Goal: Check status: Check status

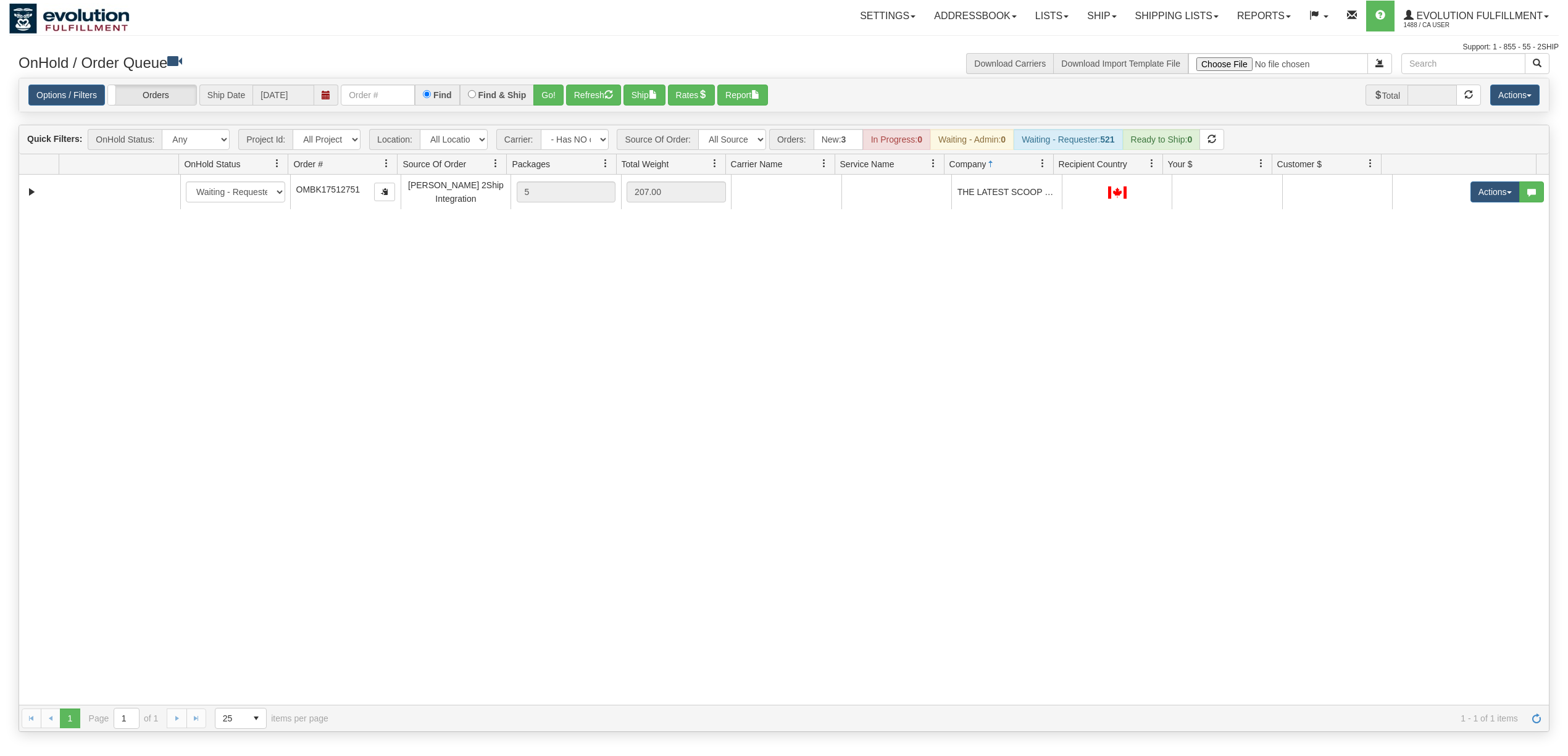
select select "-1"
select select "[PERSON_NAME] 2Ship Integration"
click at [391, 93] on input "text" at bounding box center [378, 94] width 74 height 21
click at [734, 149] on select "All Sources AirBlaster 2Ship Integration Ambler Apparel 2Ship Integration BC [M…" at bounding box center [733, 139] width 68 height 21
select select "grid toolbar"
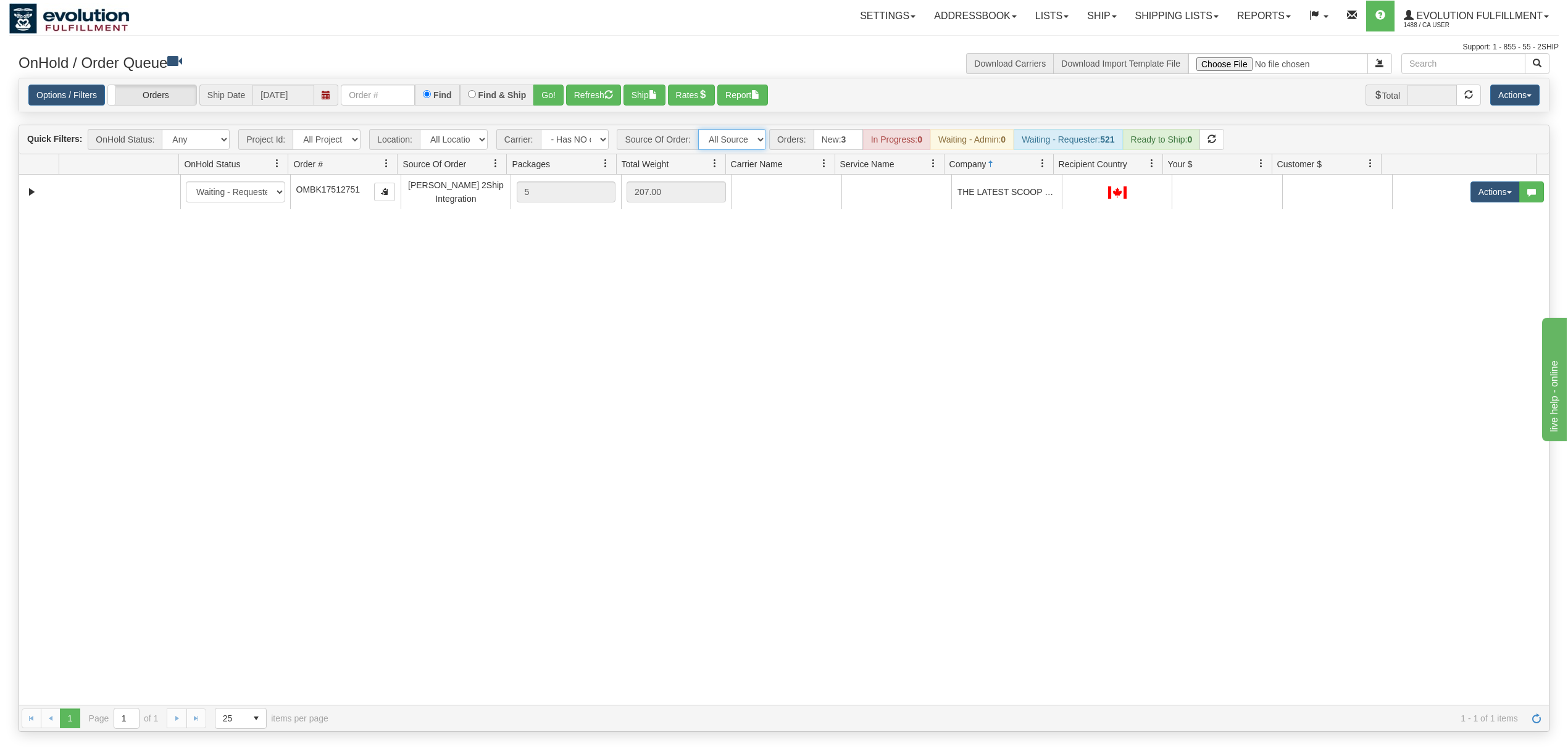
click at [700, 130] on select "All Sources AirBlaster 2Ship Integration Ambler Apparel 2Ship Integration BC [M…" at bounding box center [733, 139] width 68 height 21
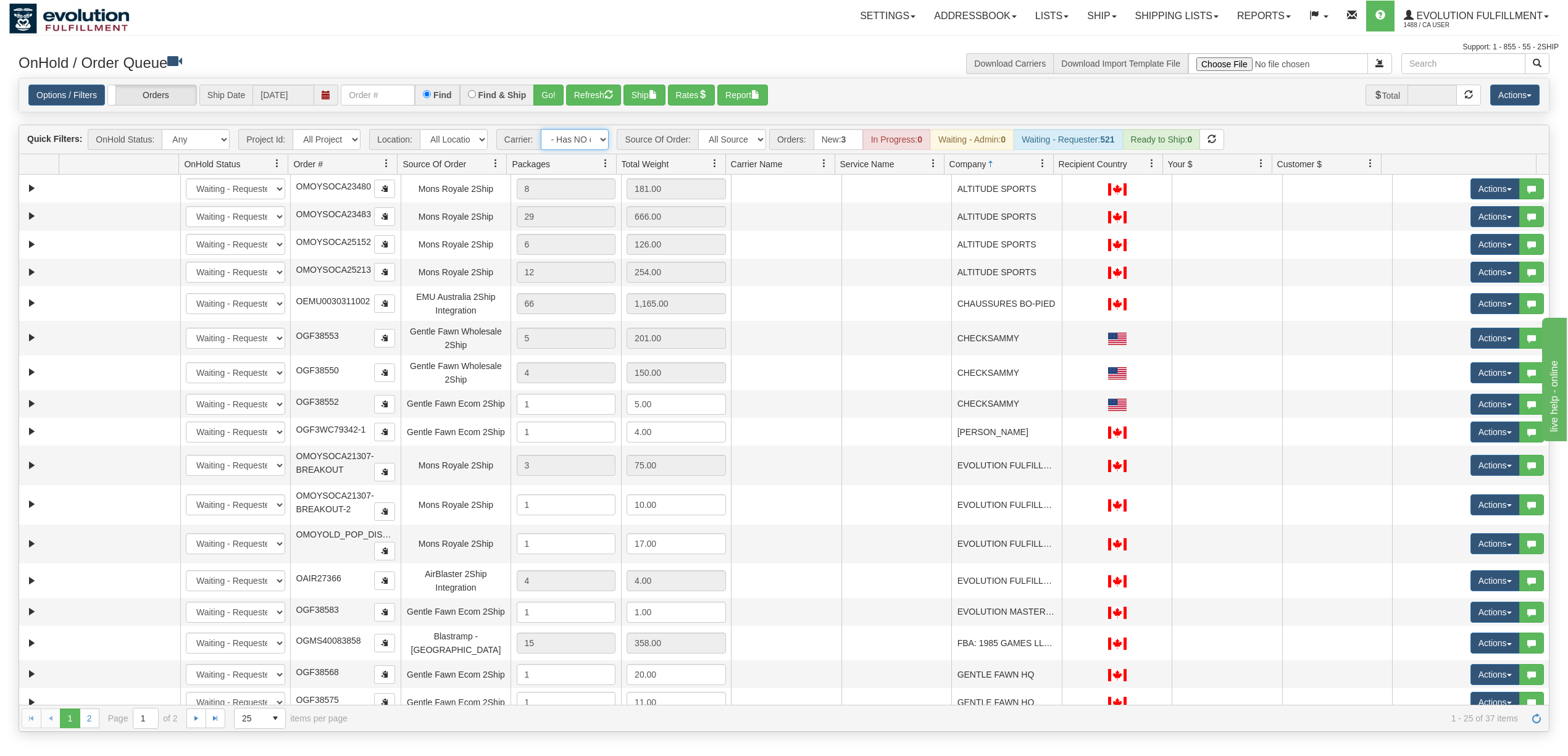
click at [589, 147] on select "- Any - Has NO carrier assigned - Has a carrier assigned FleetOptics Inc. My Ca…" at bounding box center [575, 139] width 68 height 21
select select "grid toolbar"
click at [542, 130] on select "- Any - Has NO carrier assigned - Has a carrier assigned FleetOptics Inc. My Ca…" at bounding box center [575, 139] width 68 height 21
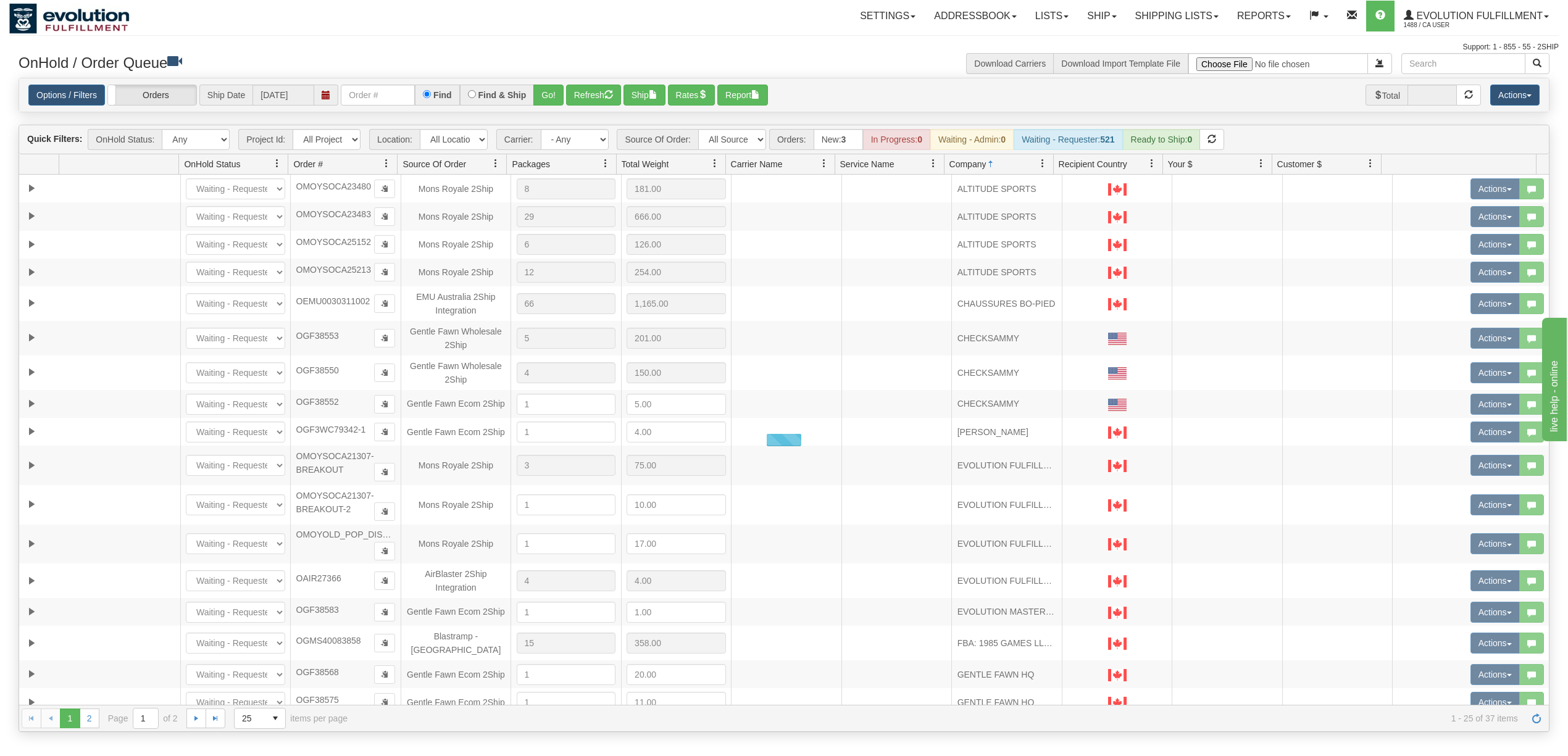
click at [392, 107] on div "Options / Filters Group Shipments Orders Ship Date [DATE] Find Find & Ship Go! …" at bounding box center [784, 95] width 1530 height 34
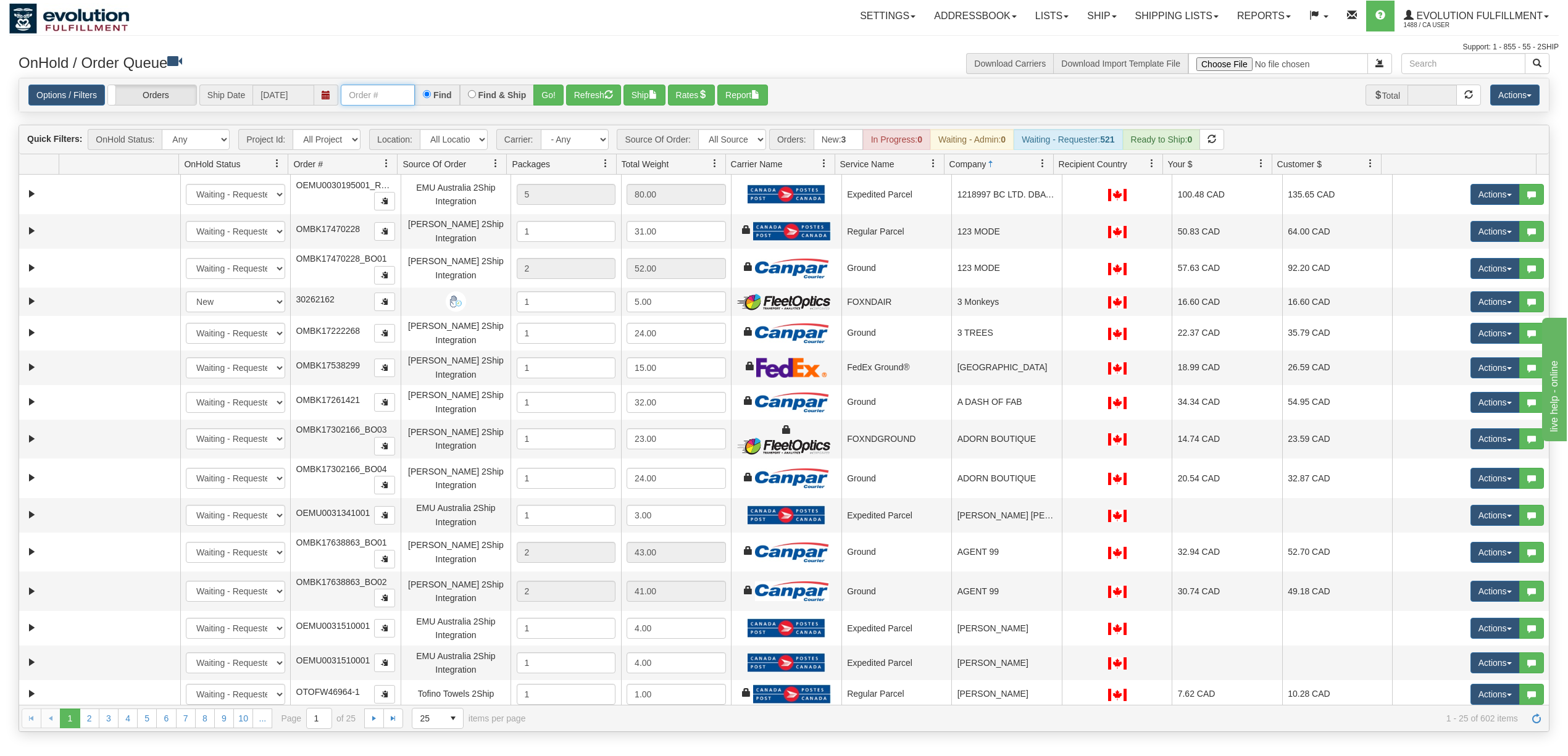
click at [386, 94] on input "text" at bounding box center [378, 94] width 74 height 21
type input "367467"
click at [547, 97] on button "Go!" at bounding box center [548, 94] width 30 height 21
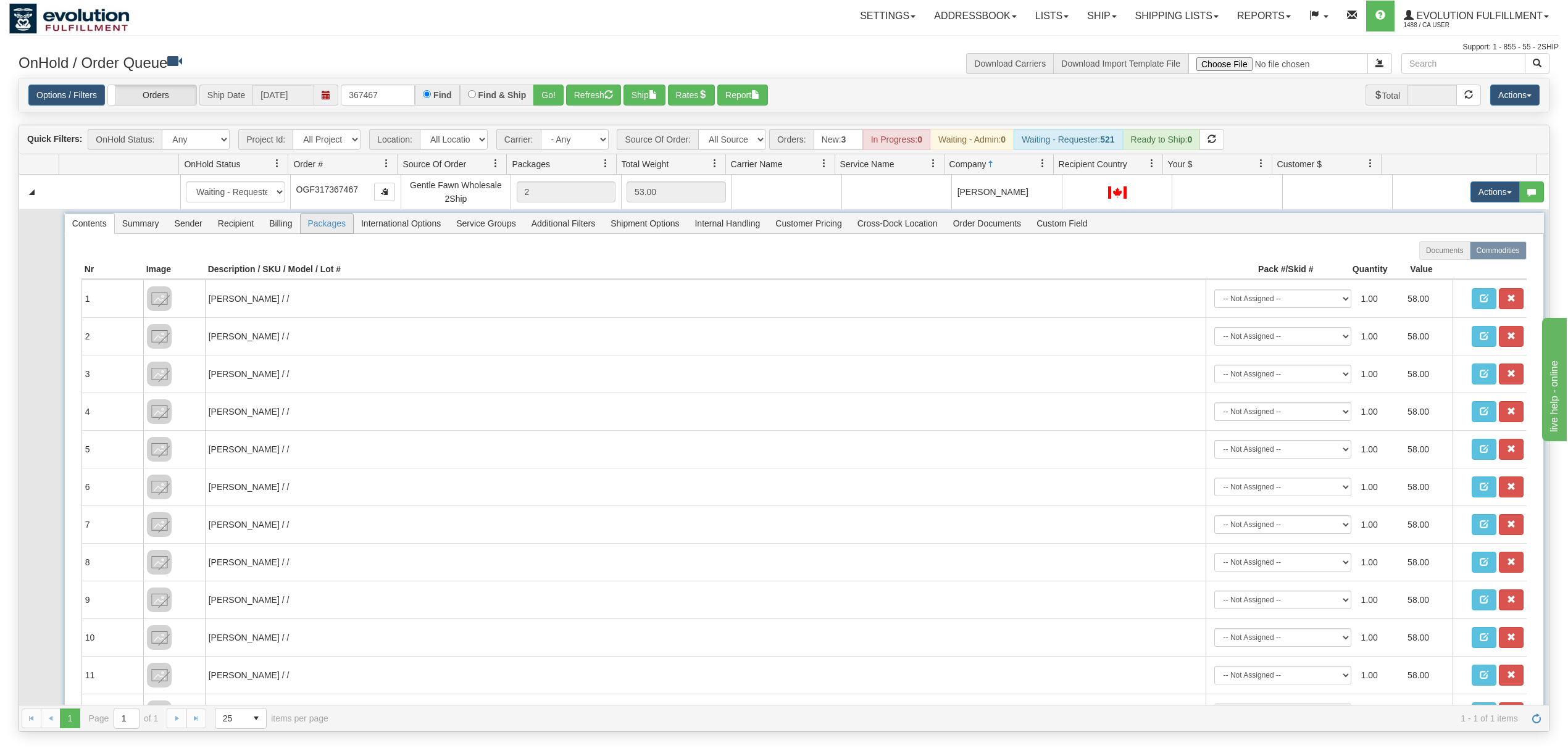
click at [330, 220] on span "Packages" at bounding box center [326, 224] width 52 height 20
